Goal: Navigation & Orientation: Find specific page/section

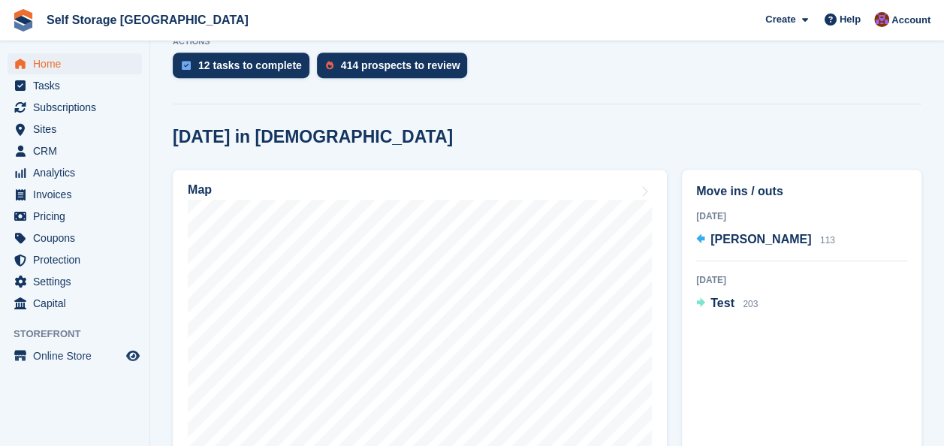
scroll to position [375, 0]
